Goal: Task Accomplishment & Management: Manage account settings

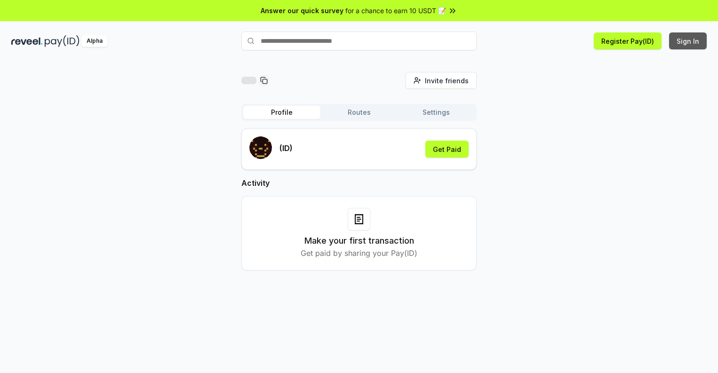
click at [688, 41] on button "Sign In" at bounding box center [688, 40] width 38 height 17
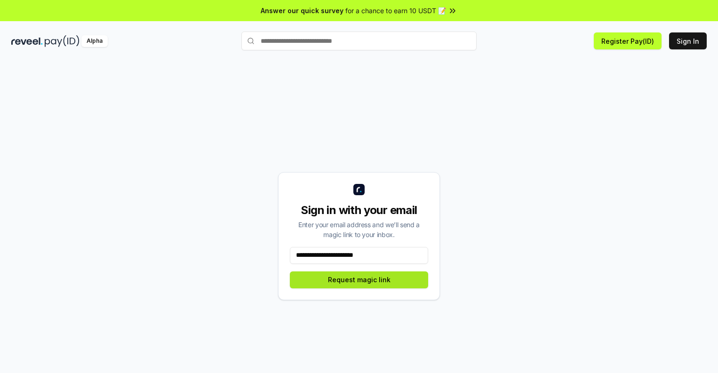
type input "**********"
click at [359, 279] on button "Request magic link" at bounding box center [359, 279] width 138 height 17
